Goal: Information Seeking & Learning: Learn about a topic

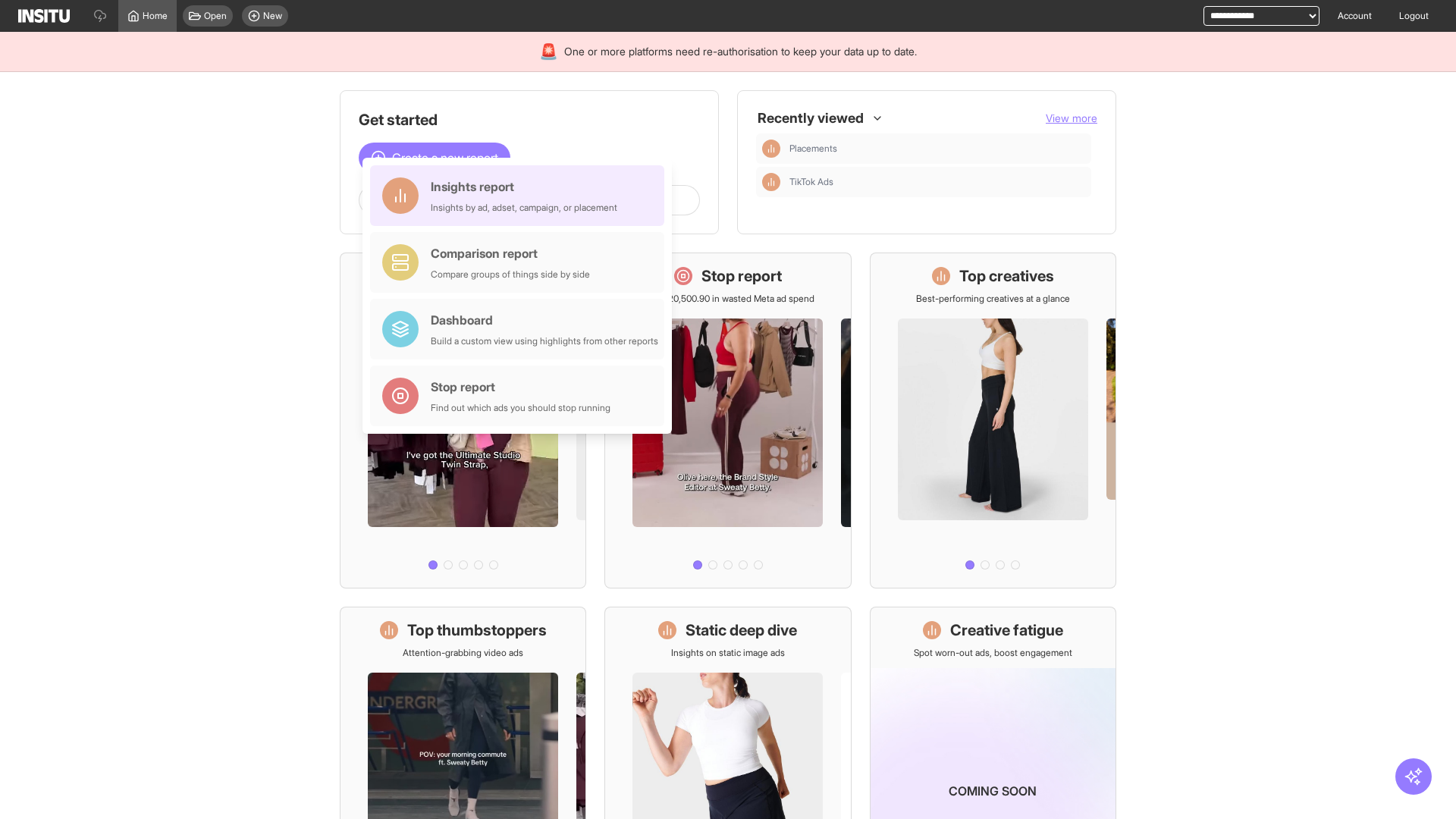
click at [521, 195] on div "Insights report Insights by ad, adset, campaign, or placement" at bounding box center [524, 195] width 186 height 36
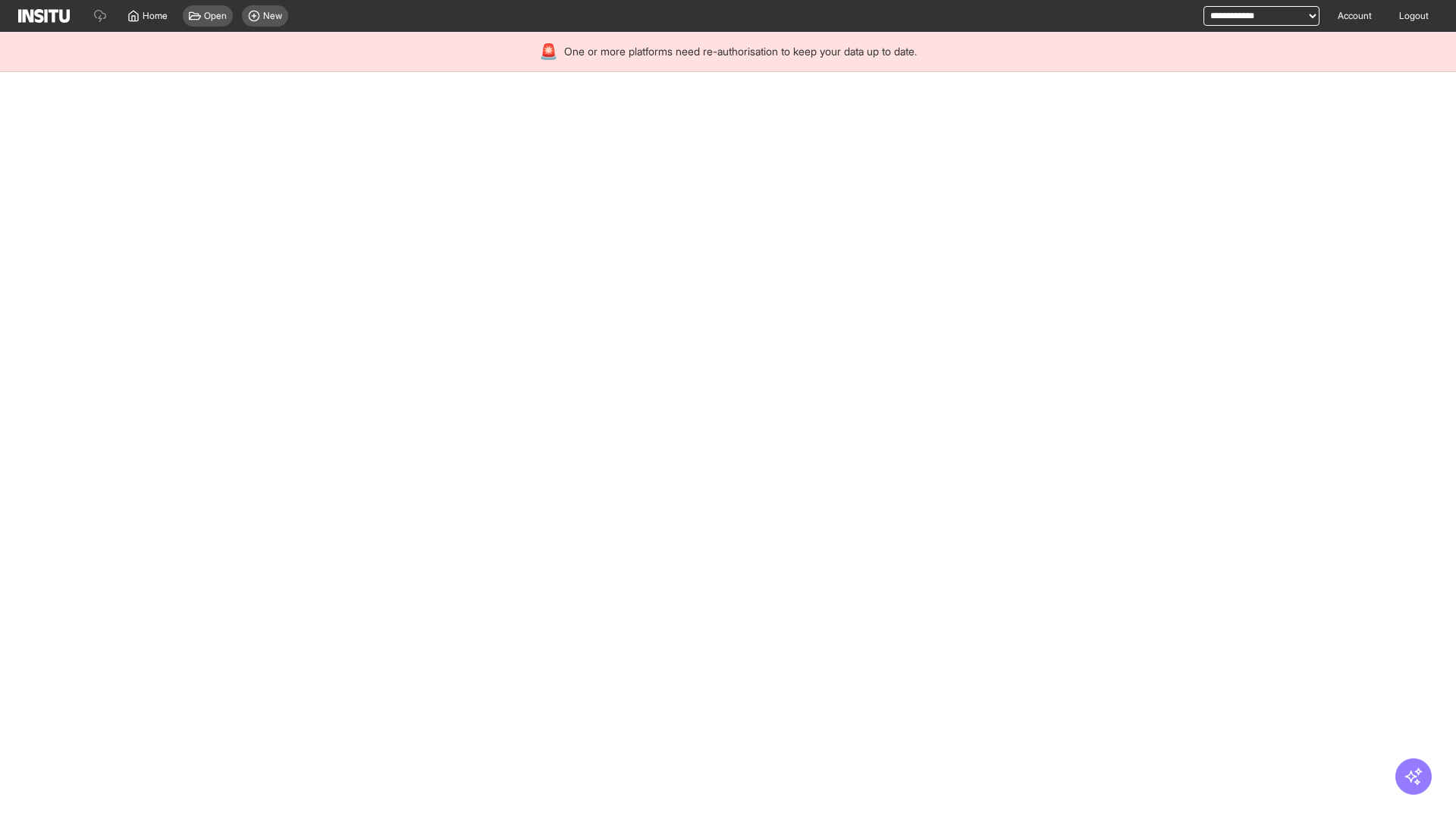
select select "**"
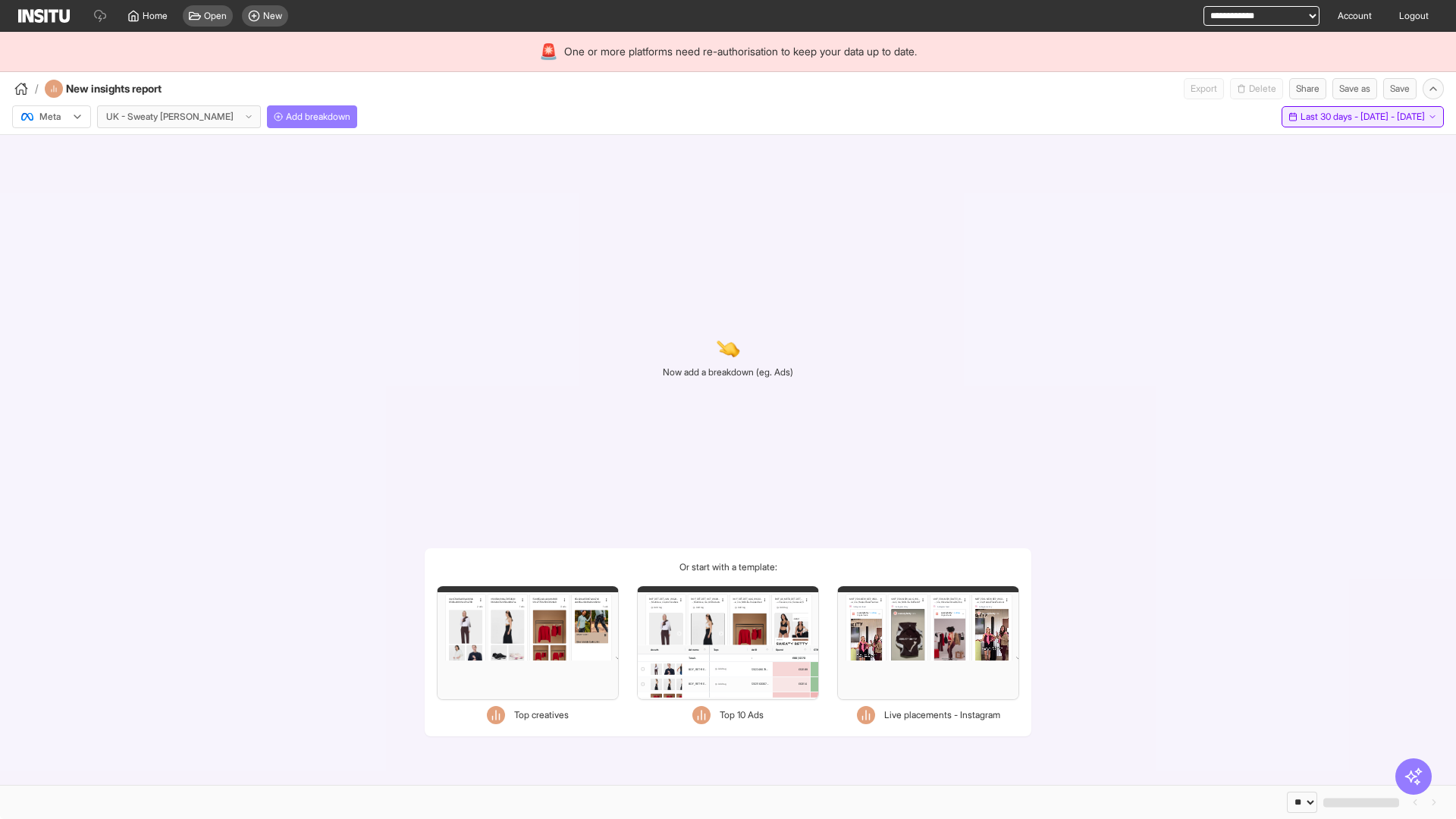
click at [1327, 116] on span "Last 30 days - [DATE] - [DATE]" at bounding box center [1362, 116] width 125 height 12
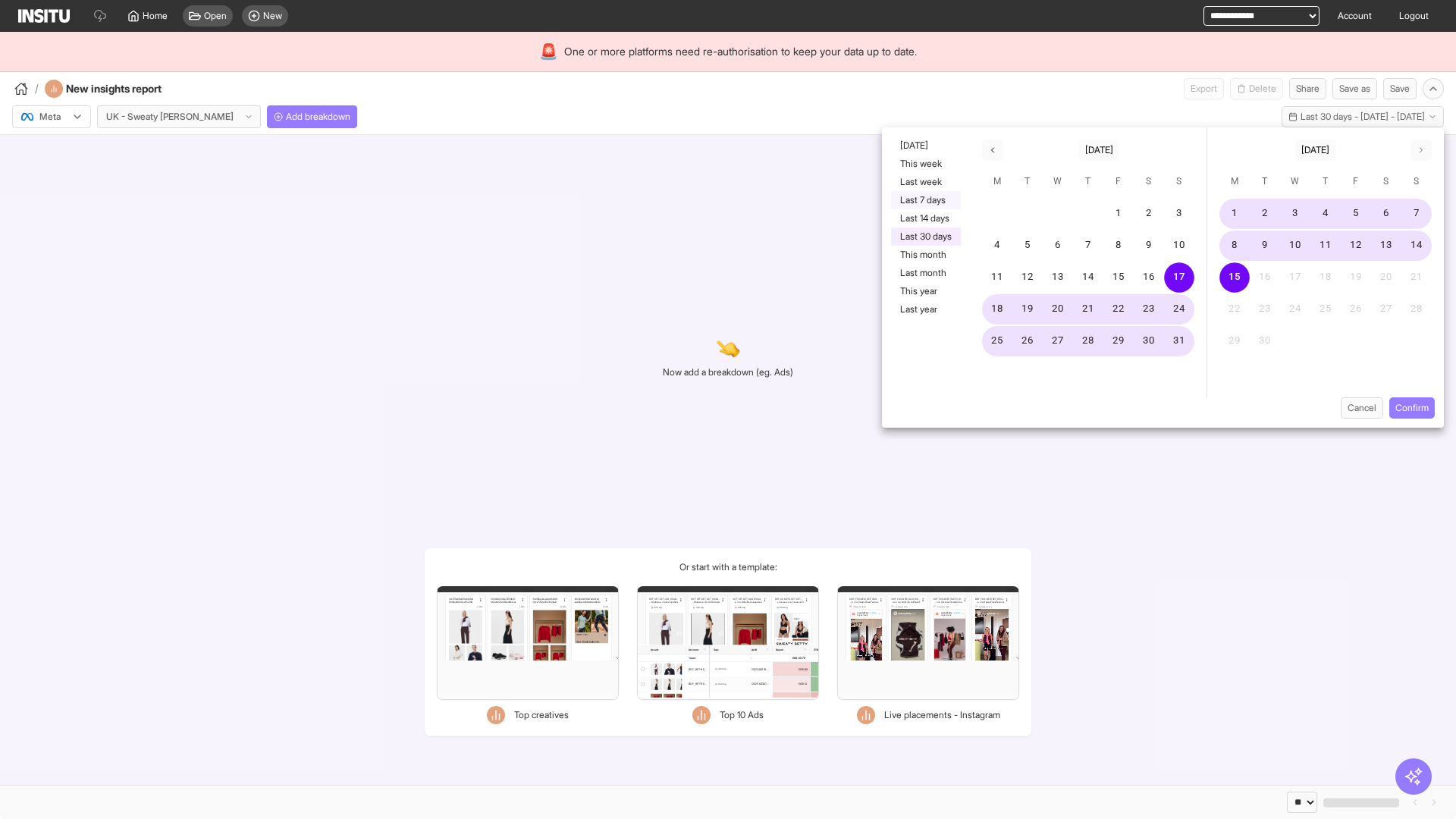
click at [925, 200] on button "Last 7 days" at bounding box center [926, 200] width 70 height 18
